Goal: Information Seeking & Learning: Learn about a topic

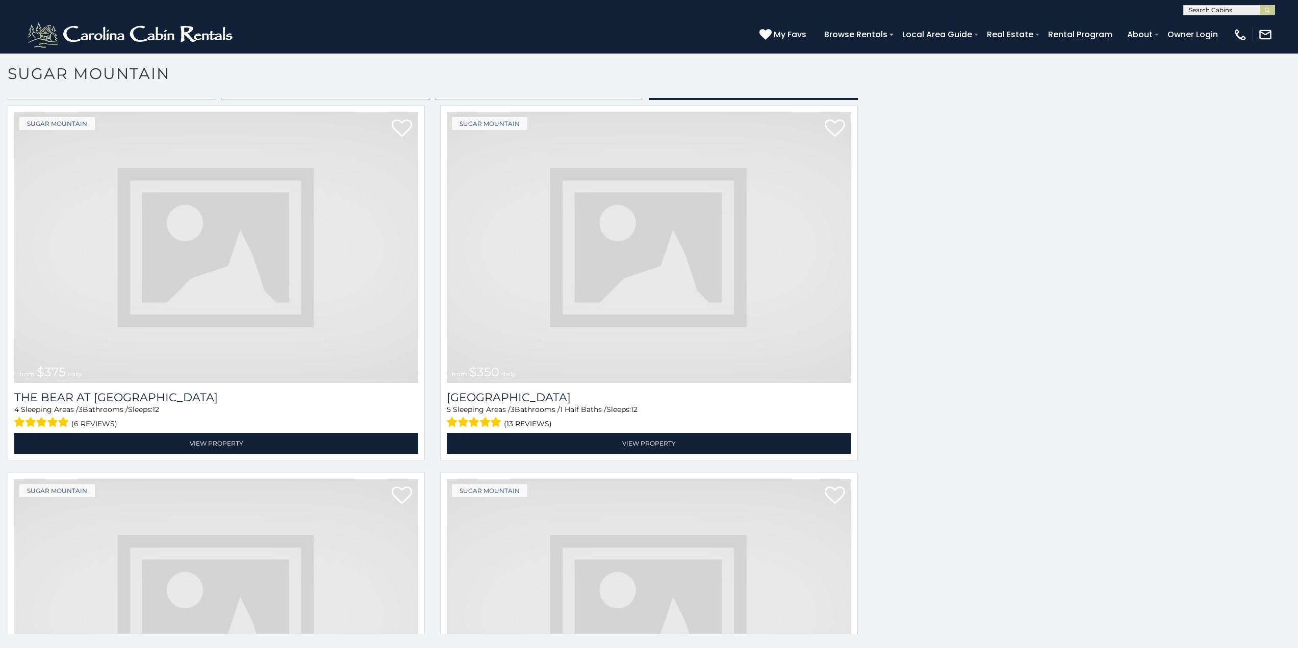
scroll to position [3533, 0]
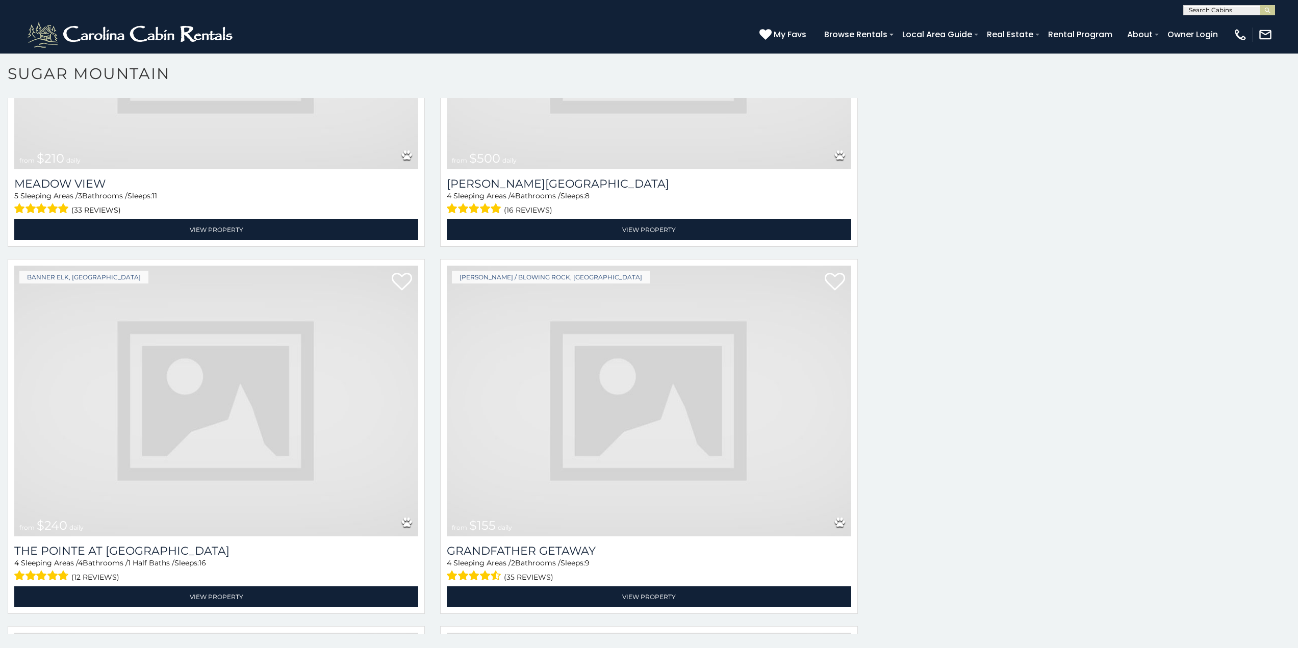
click at [289, 285] on img at bounding box center [216, 401] width 404 height 271
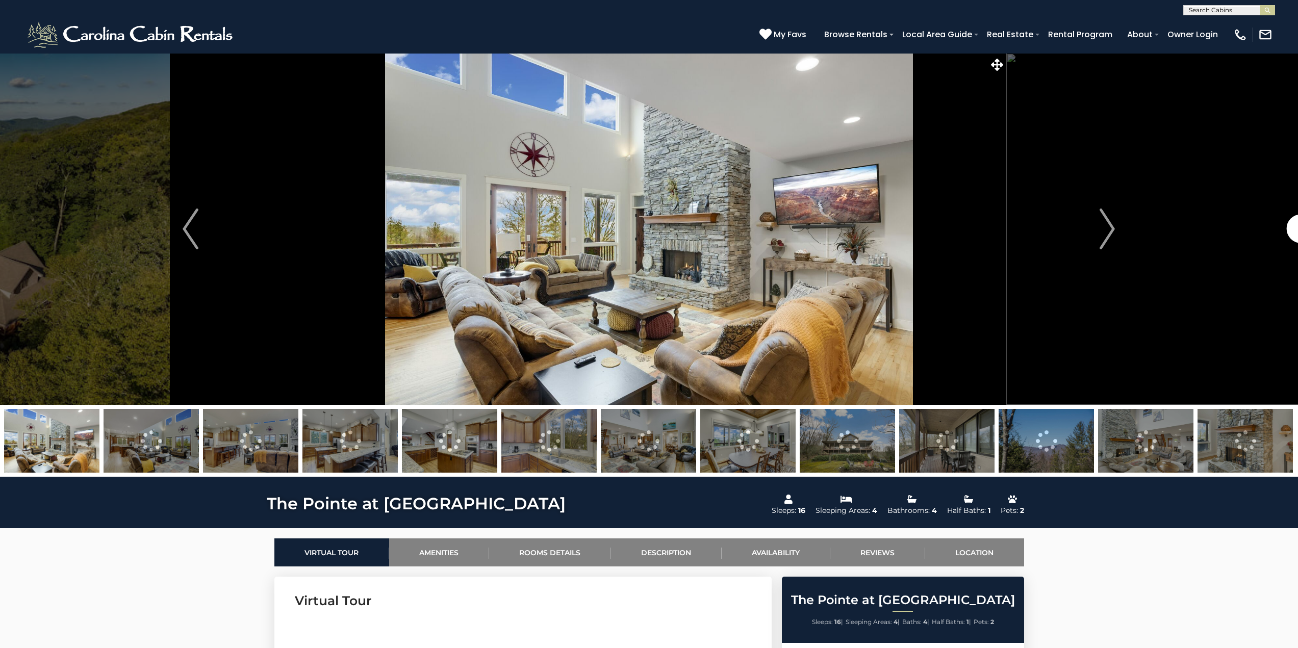
scroll to position [41, 0]
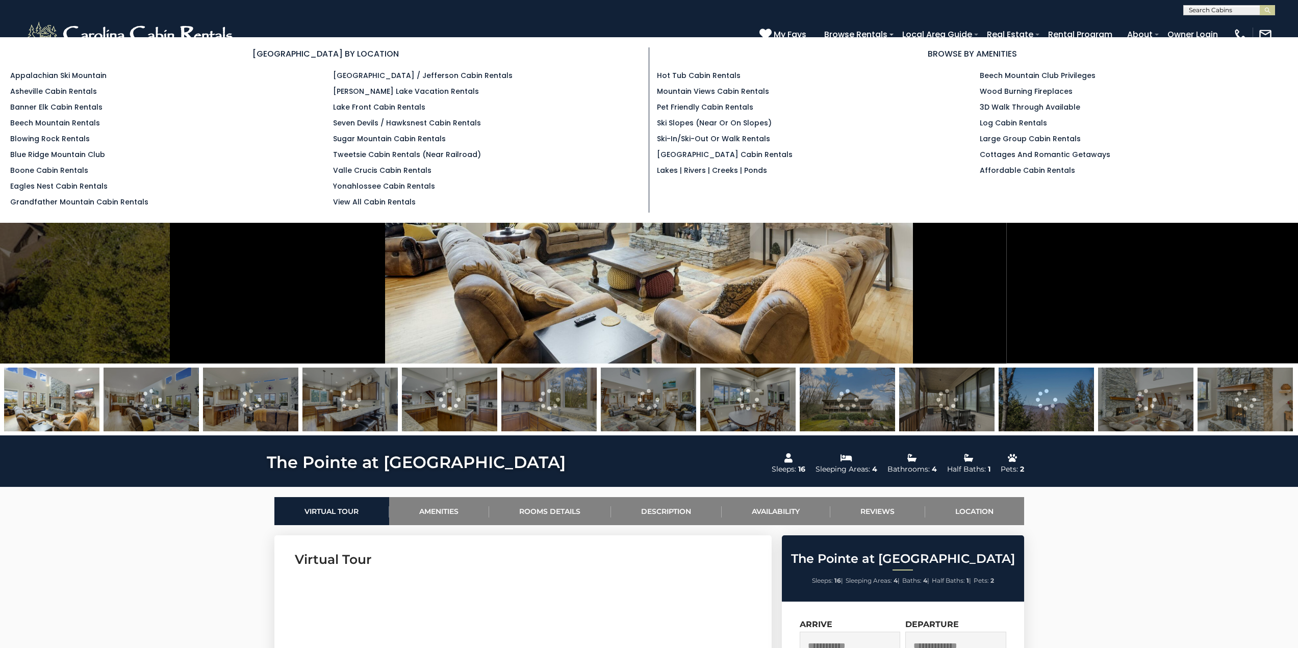
click at [937, 37] on section "[GEOGRAPHIC_DATA] BY LOCATION Appalachian Ski Mountain Asheville Cabin Rentals …" at bounding box center [649, 130] width 1298 height 186
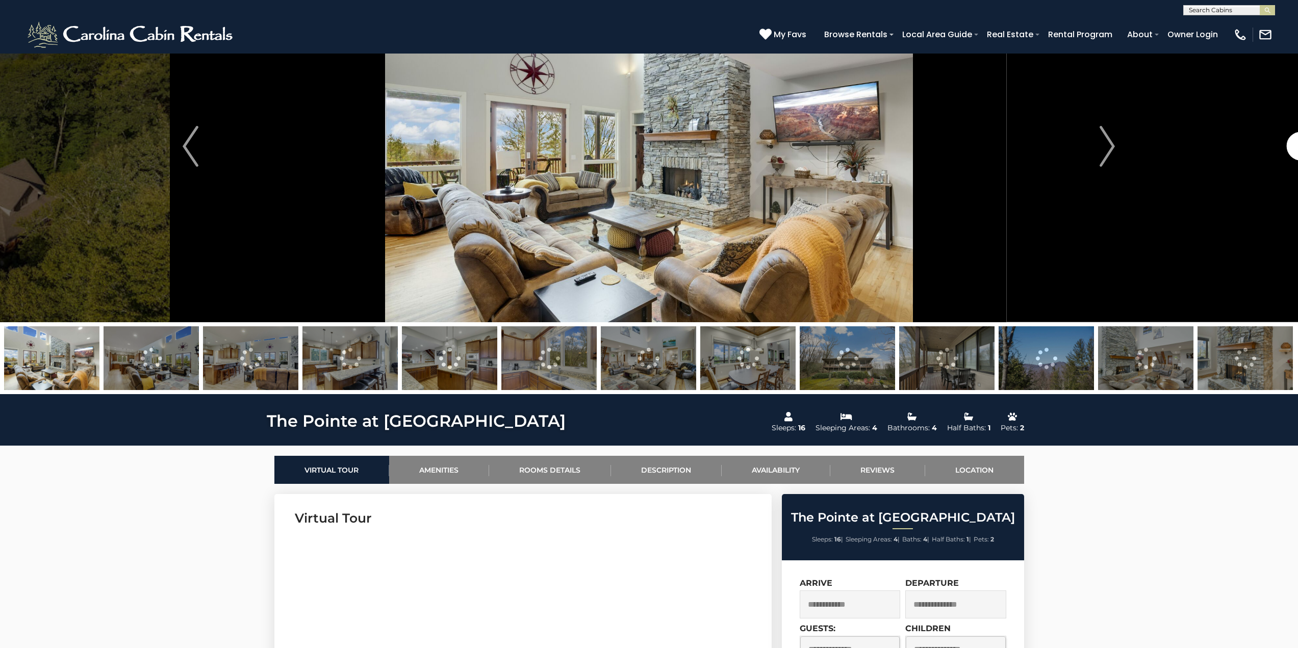
scroll to position [83, 0]
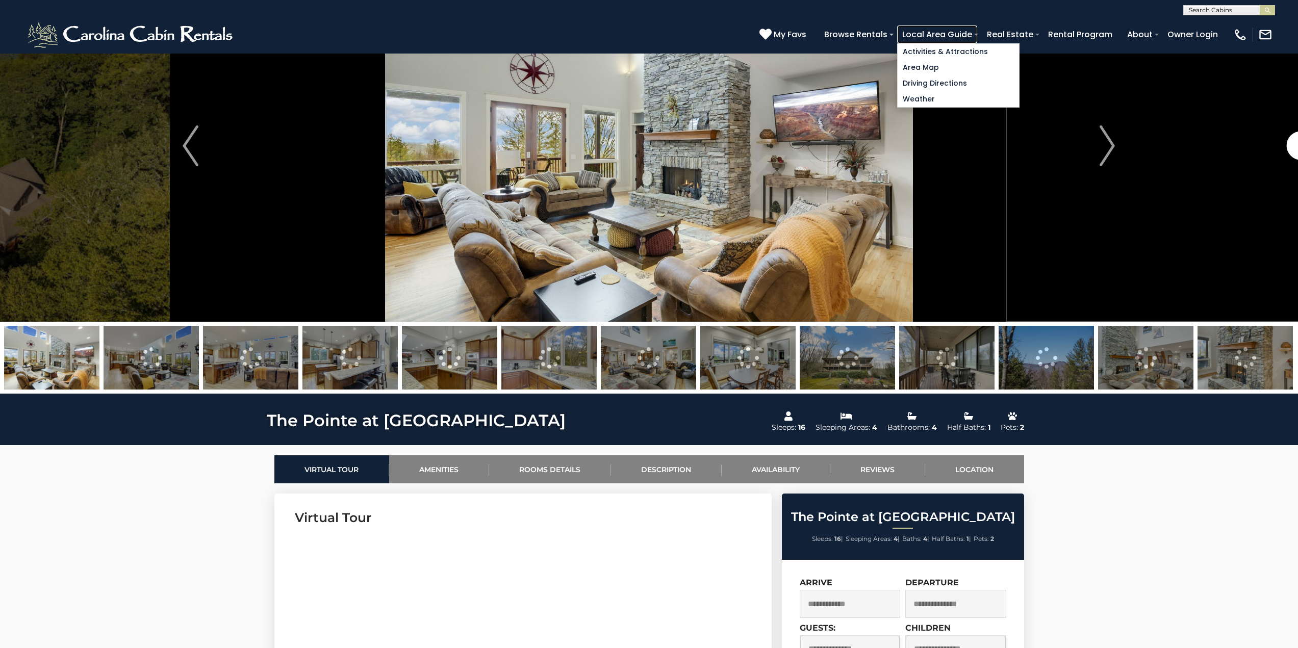
click at [971, 35] on link "Local Area Guide" at bounding box center [937, 34] width 80 height 18
